Goal: Transaction & Acquisition: Purchase product/service

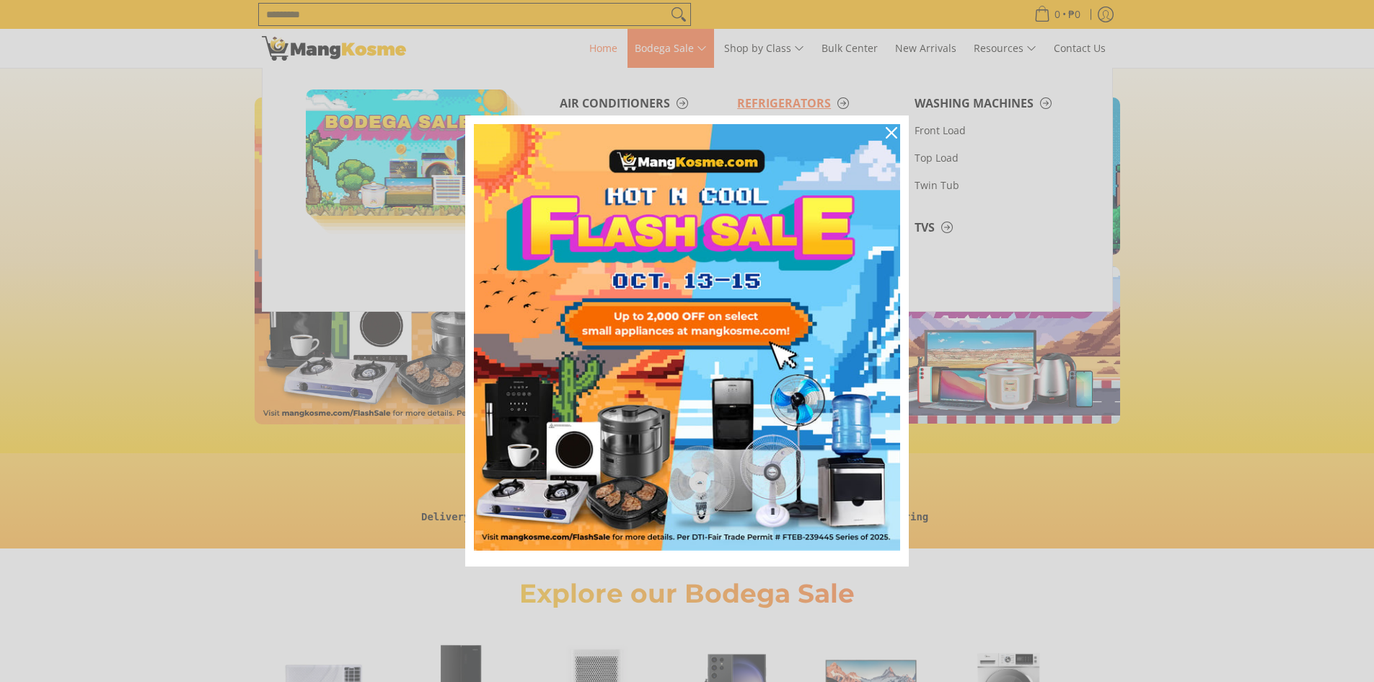
click at [797, 99] on div "Marketing offer form" at bounding box center [687, 341] width 1374 height 682
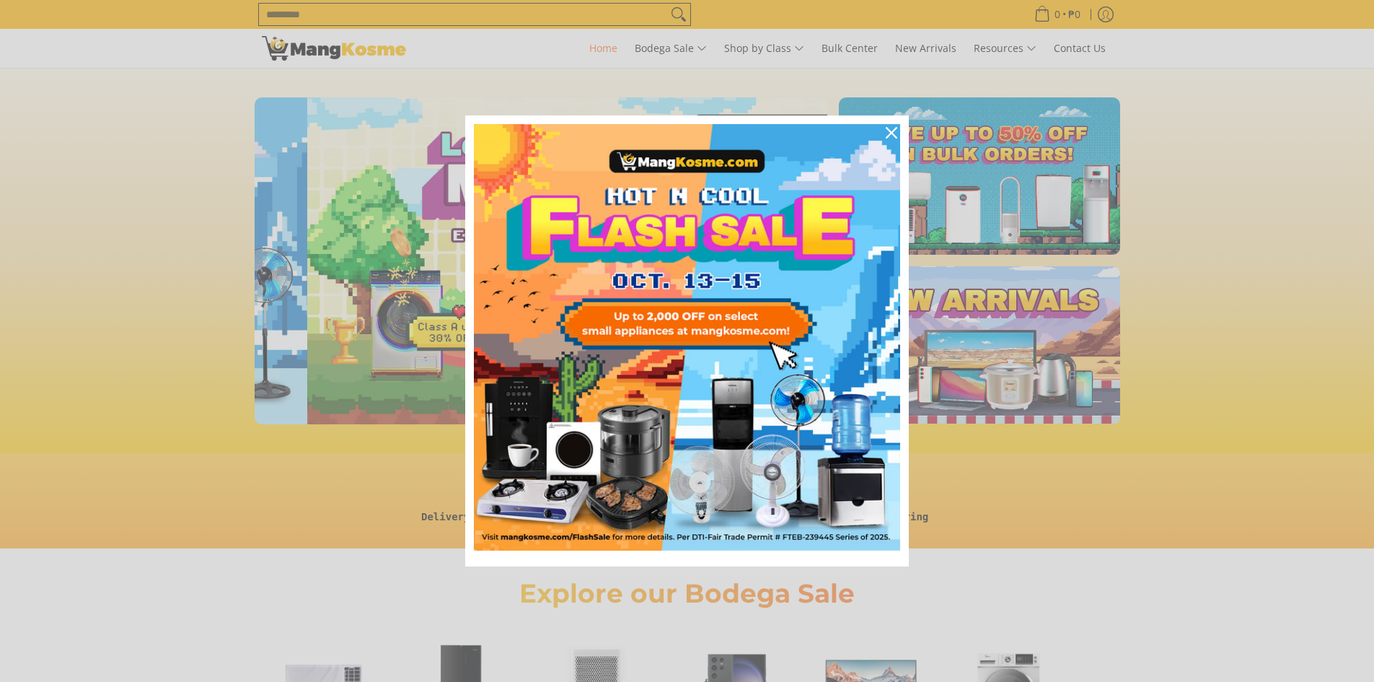
scroll to position [0, 573]
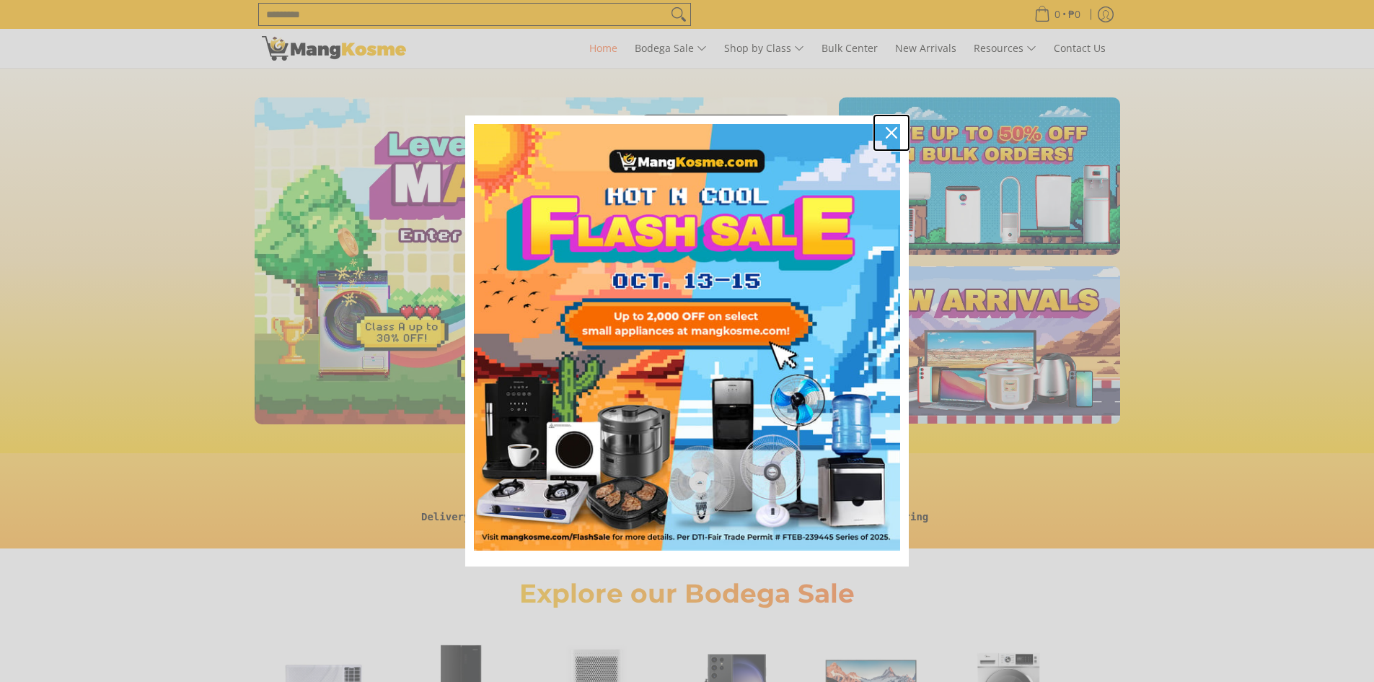
click at [890, 128] on icon "close icon" at bounding box center [892, 133] width 12 height 12
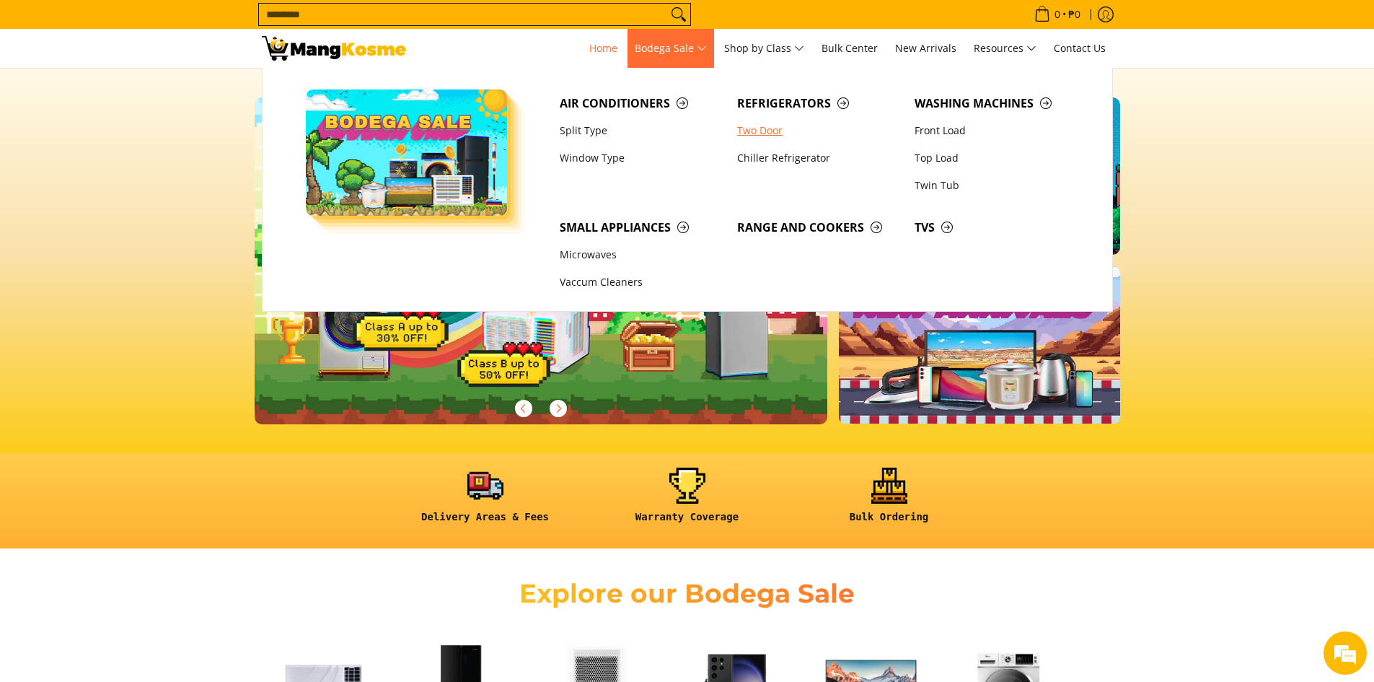
click at [768, 131] on link "Two Door" at bounding box center [818, 130] width 177 height 27
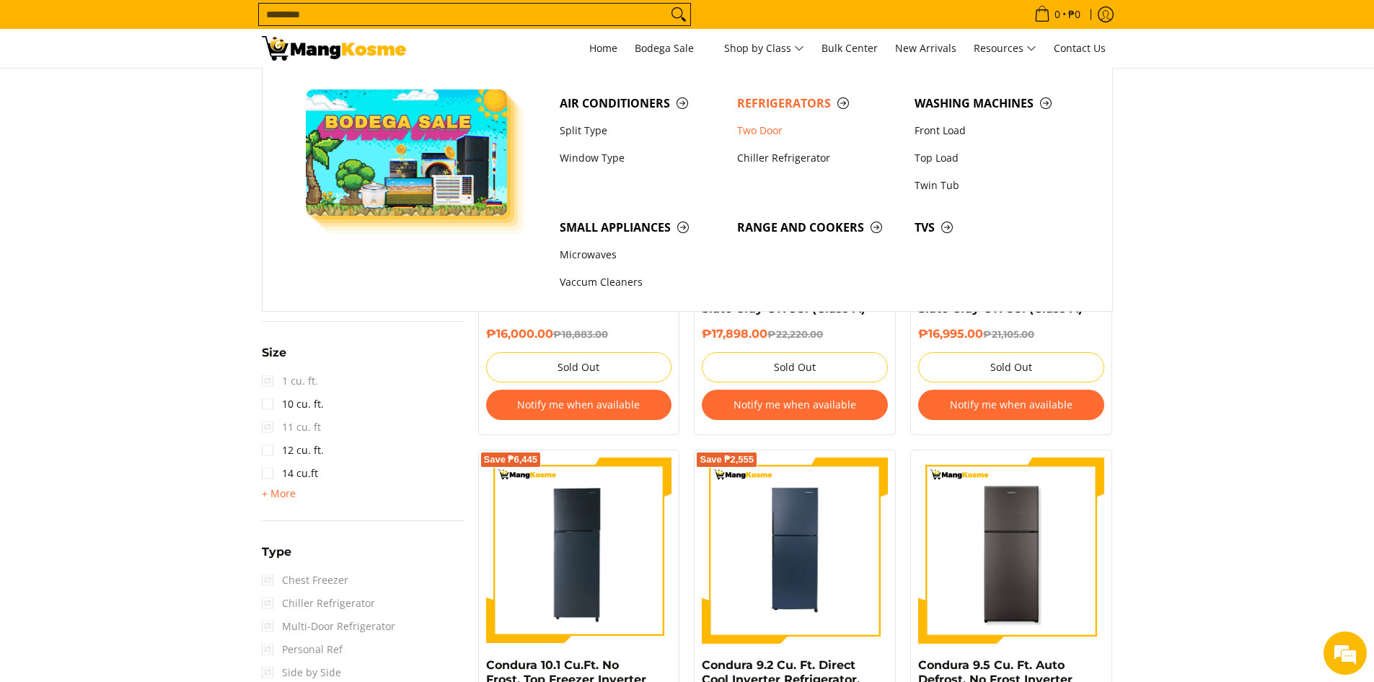
scroll to position [649, 0]
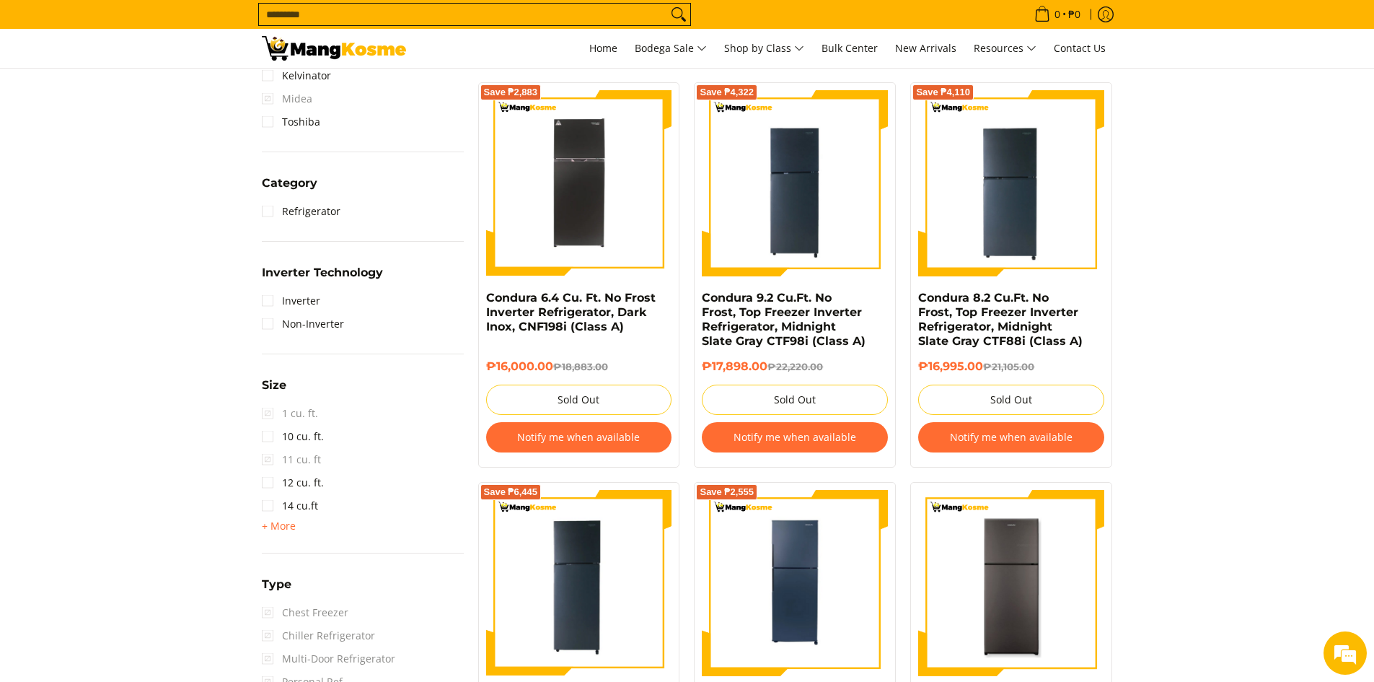
drag, startPoint x: 1258, startPoint y: 322, endPoint x: 1257, endPoint y: 309, distance: 13.8
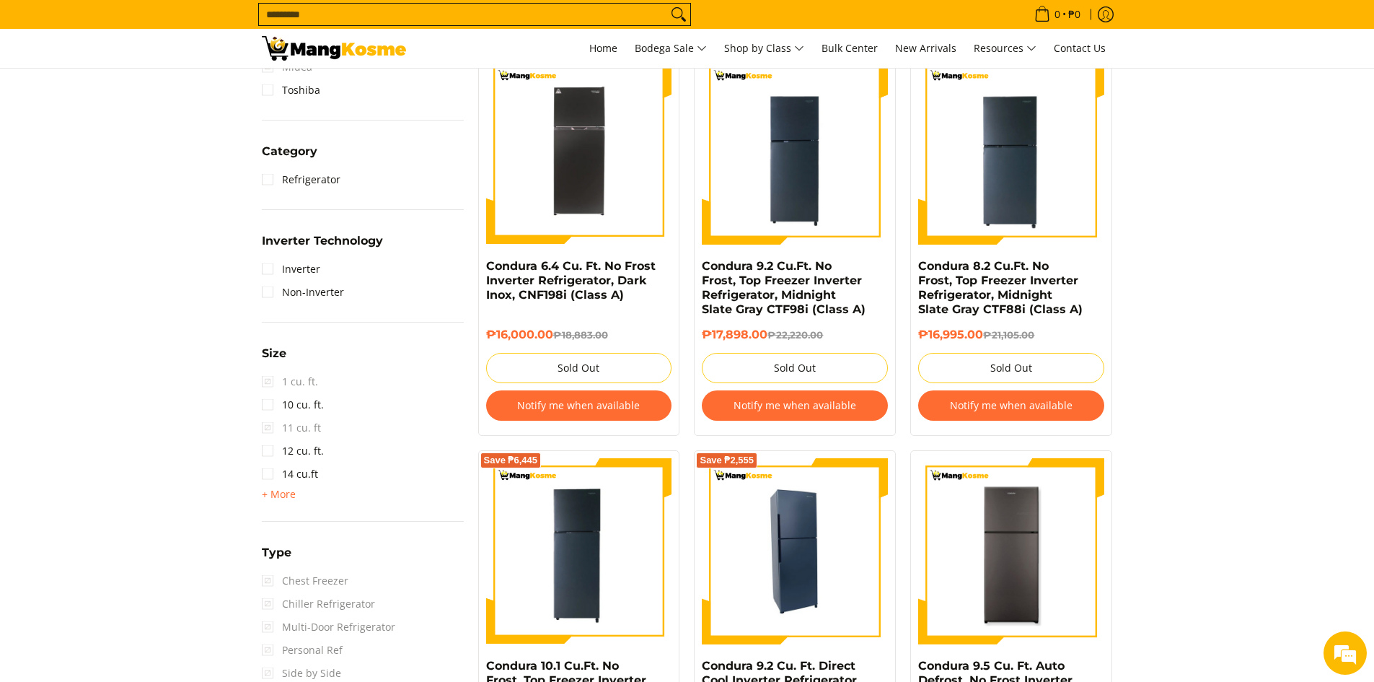
scroll to position [1010, 0]
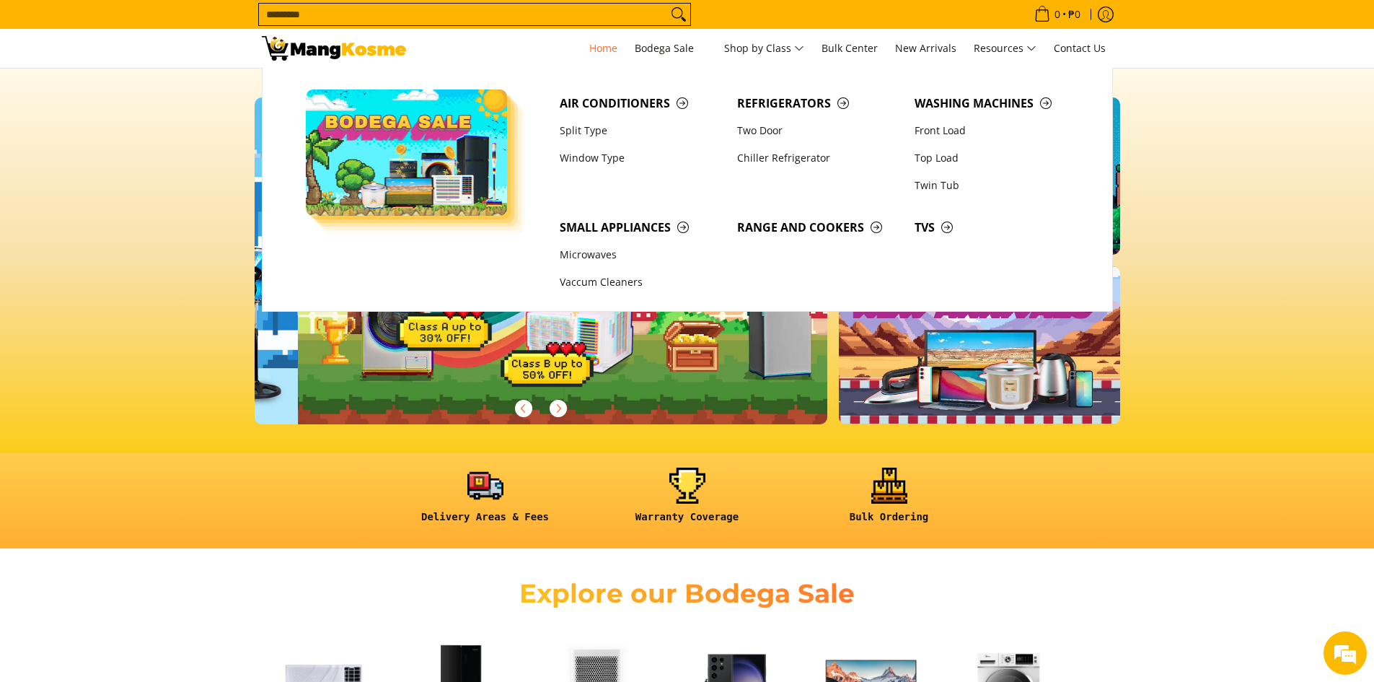
scroll to position [0, 573]
